Goal: Transaction & Acquisition: Purchase product/service

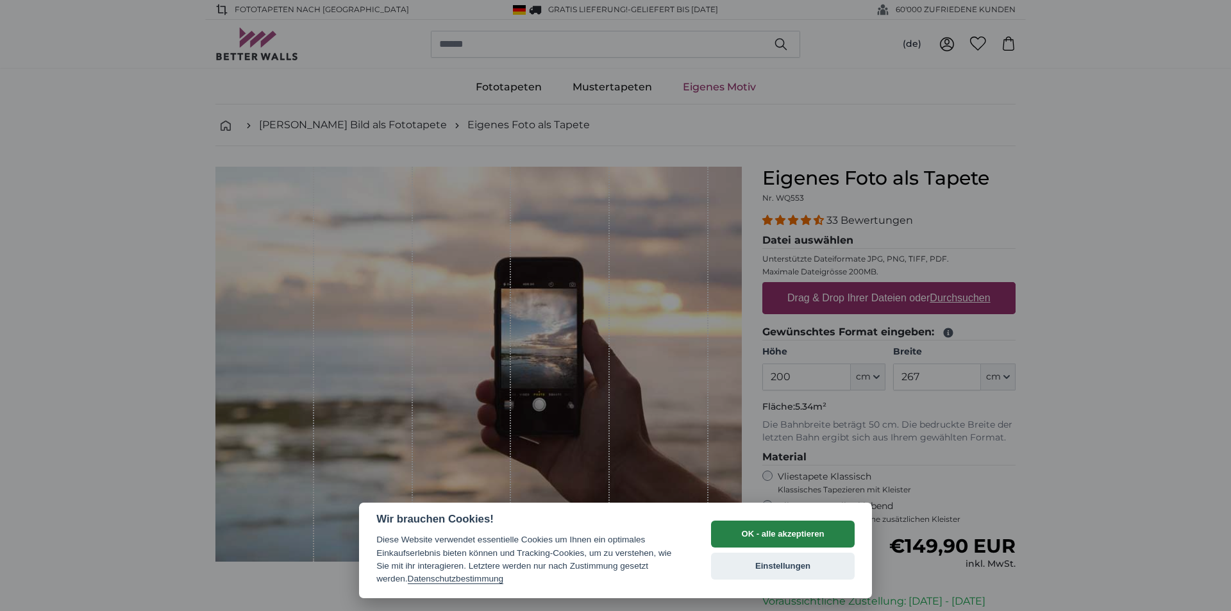
click at [791, 529] on button "OK - alle akzeptieren" at bounding box center [783, 534] width 144 height 27
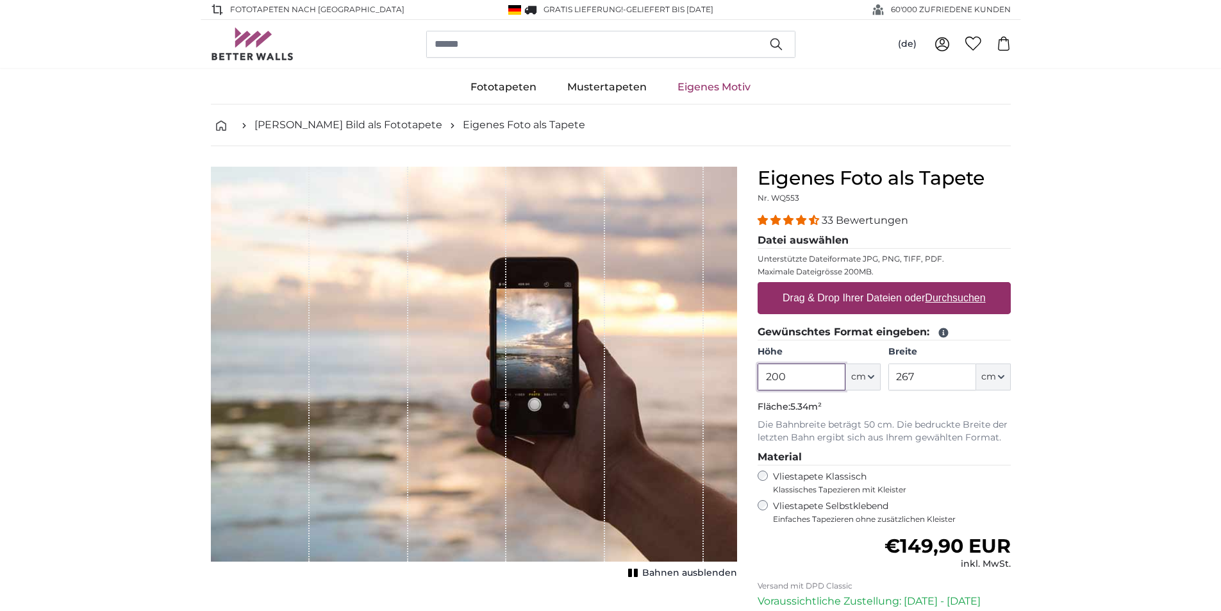
drag, startPoint x: 806, startPoint y: 378, endPoint x: 665, endPoint y: 364, distance: 142.3
click at [665, 364] on product-detail "Abbrechen Bild zuschneiden Bahnen ausblenden Eigenes Foto als Tapete Nr. WQ553 …" at bounding box center [611, 445] width 821 height 598
type input "250"
drag, startPoint x: 954, startPoint y: 371, endPoint x: 616, endPoint y: 336, distance: 339.7
click at [616, 336] on product-detail "Abbrechen Bild zuschneiden Bahnen ausblenden Eigenes Foto als Tapete Nr. WQ553 …" at bounding box center [611, 445] width 821 height 598
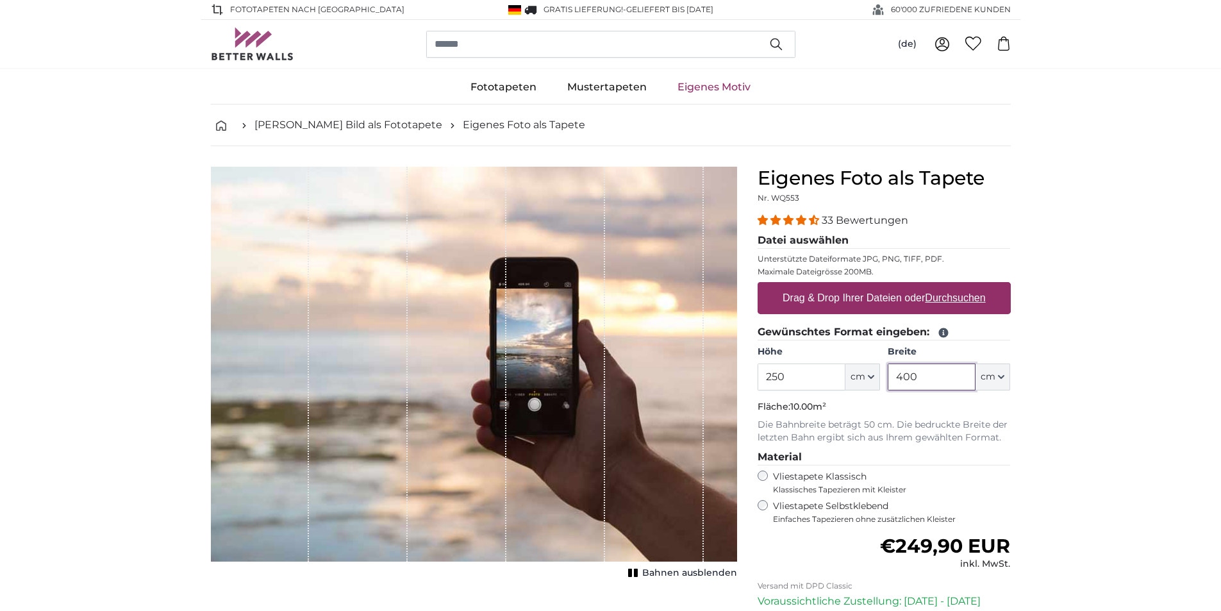
type input "400"
drag, startPoint x: 785, startPoint y: 371, endPoint x: 712, endPoint y: 378, distance: 73.4
click at [712, 378] on product-detail "Abbrechen Bild zuschneiden Bahnen ausblenden Eigenes Foto als Tapete Nr. WQ553 …" at bounding box center [611, 445] width 821 height 598
drag, startPoint x: 951, startPoint y: 383, endPoint x: 791, endPoint y: 381, distance: 160.3
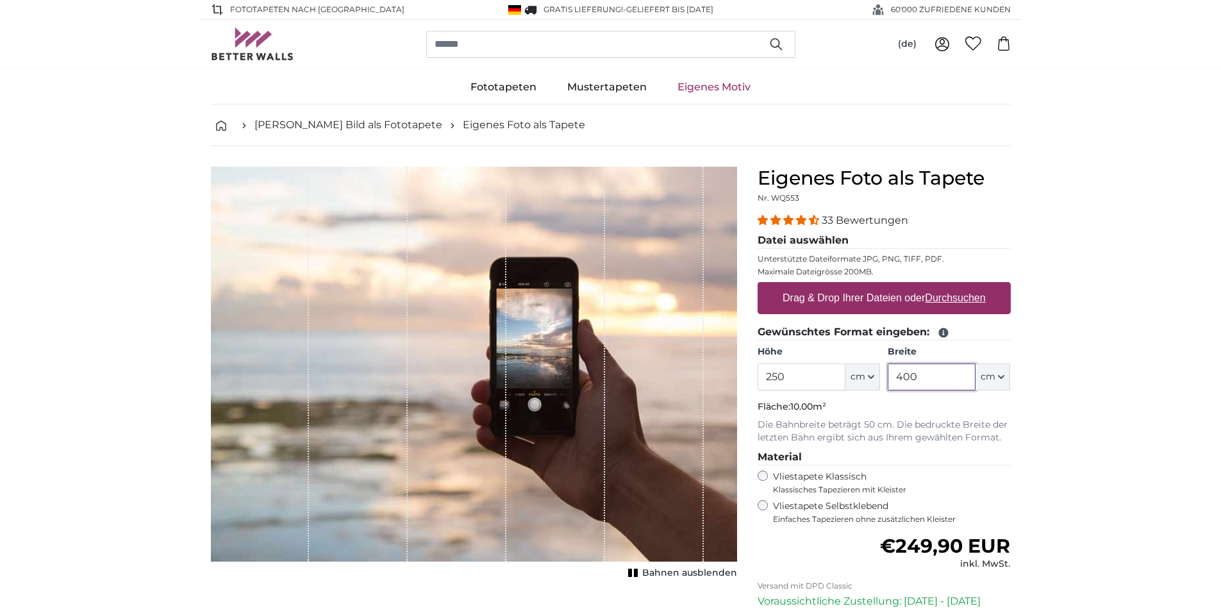
click at [791, 381] on div "Höhe 250 ft cm Centimeter (cm) Inches (inch) Feet (ft. in.) Breite 400 ft cm Ce…" at bounding box center [884, 368] width 253 height 45
drag, startPoint x: 1046, startPoint y: 563, endPoint x: 676, endPoint y: 274, distance: 470.0
